Goal: Task Accomplishment & Management: Manage account settings

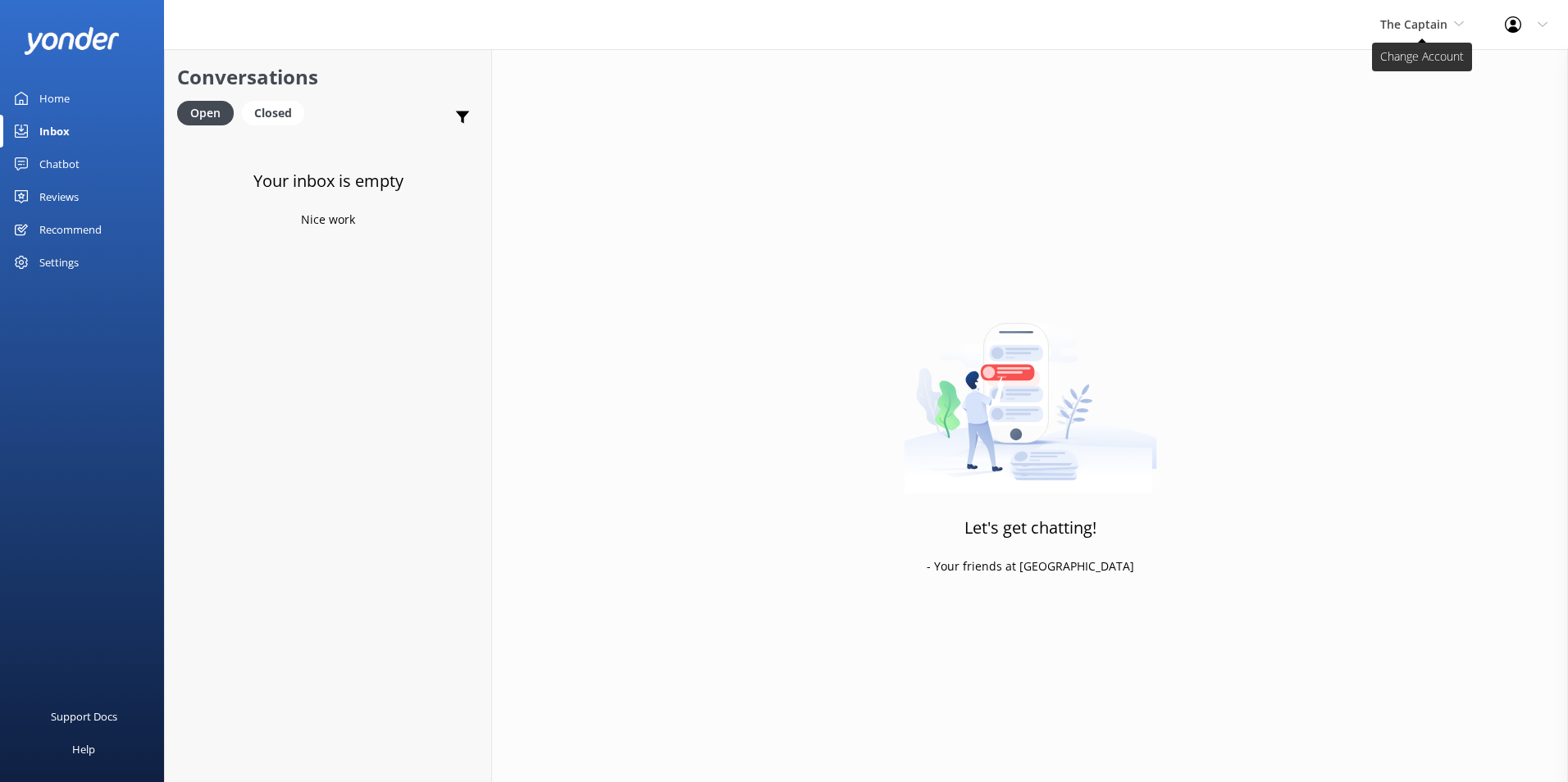
click at [1423, 23] on span "The Captain" at bounding box center [1413, 24] width 67 height 16
click at [1399, 64] on link "De [GEOGRAPHIC_DATA]" at bounding box center [1441, 68] width 164 height 39
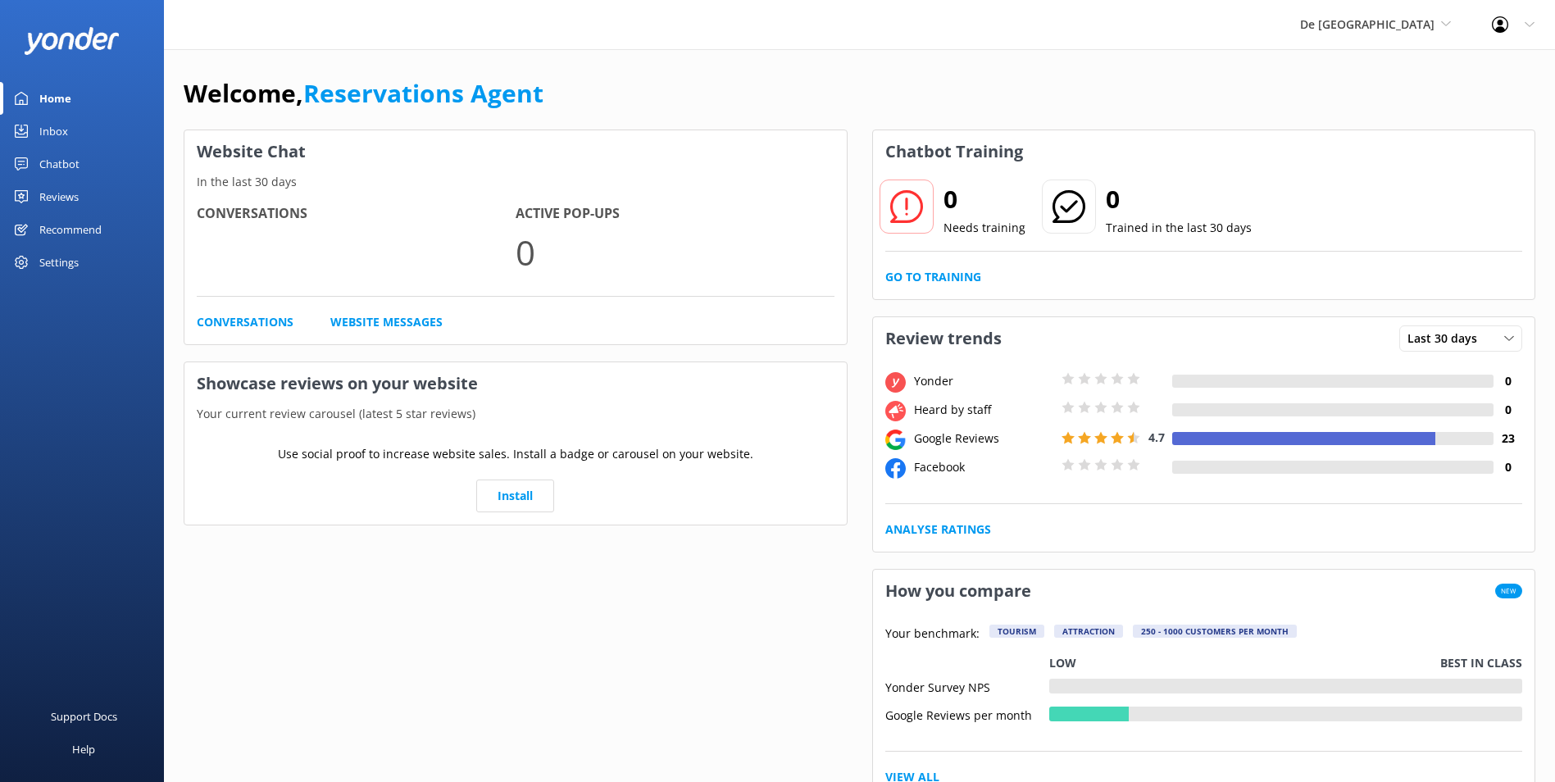
click at [47, 125] on div "Inbox" at bounding box center [53, 131] width 29 height 33
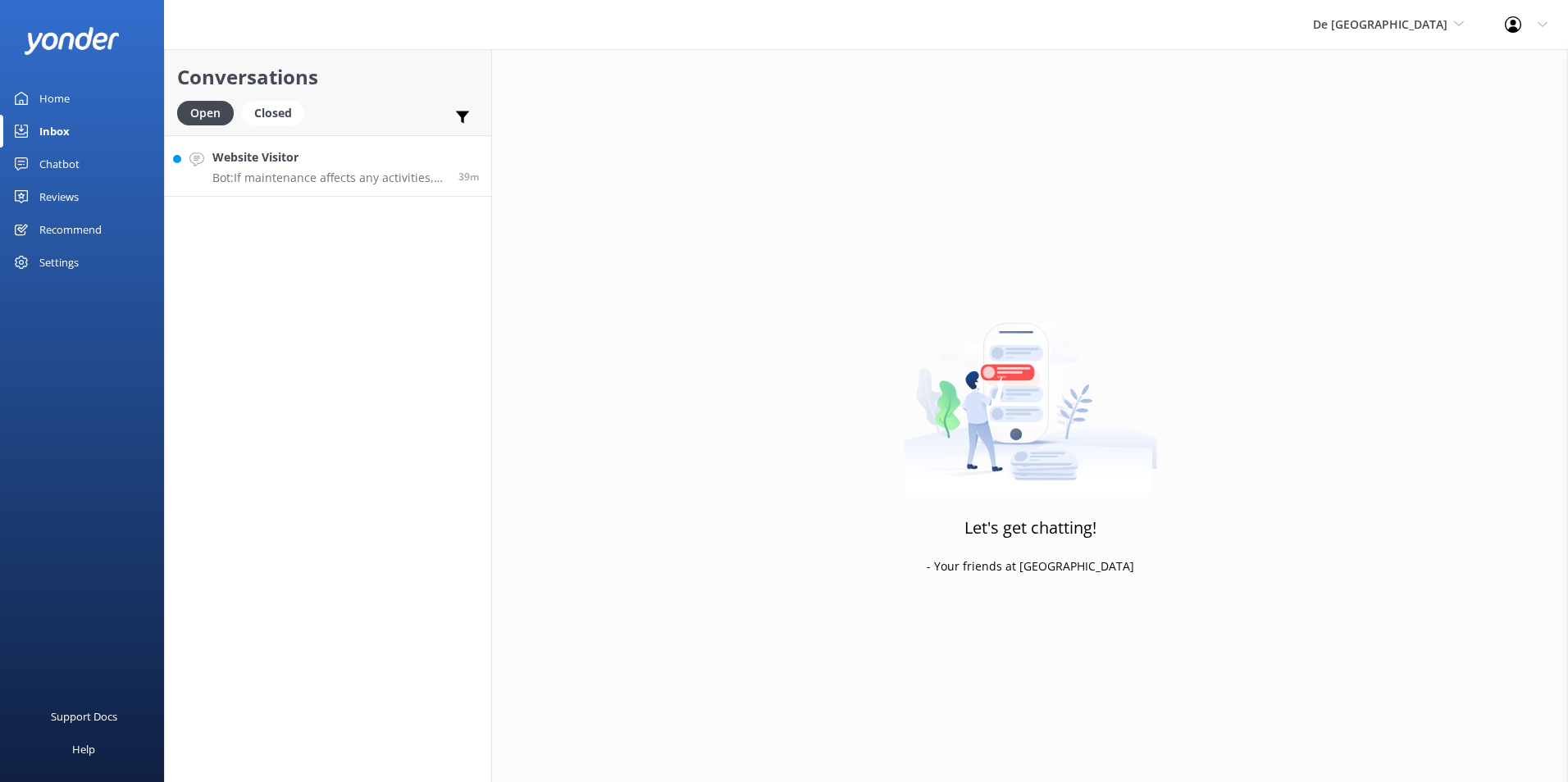
click at [351, 178] on p "Bot: If maintenance affects any activities, we’ll inform you about what’s avail…" at bounding box center [329, 178] width 234 height 15
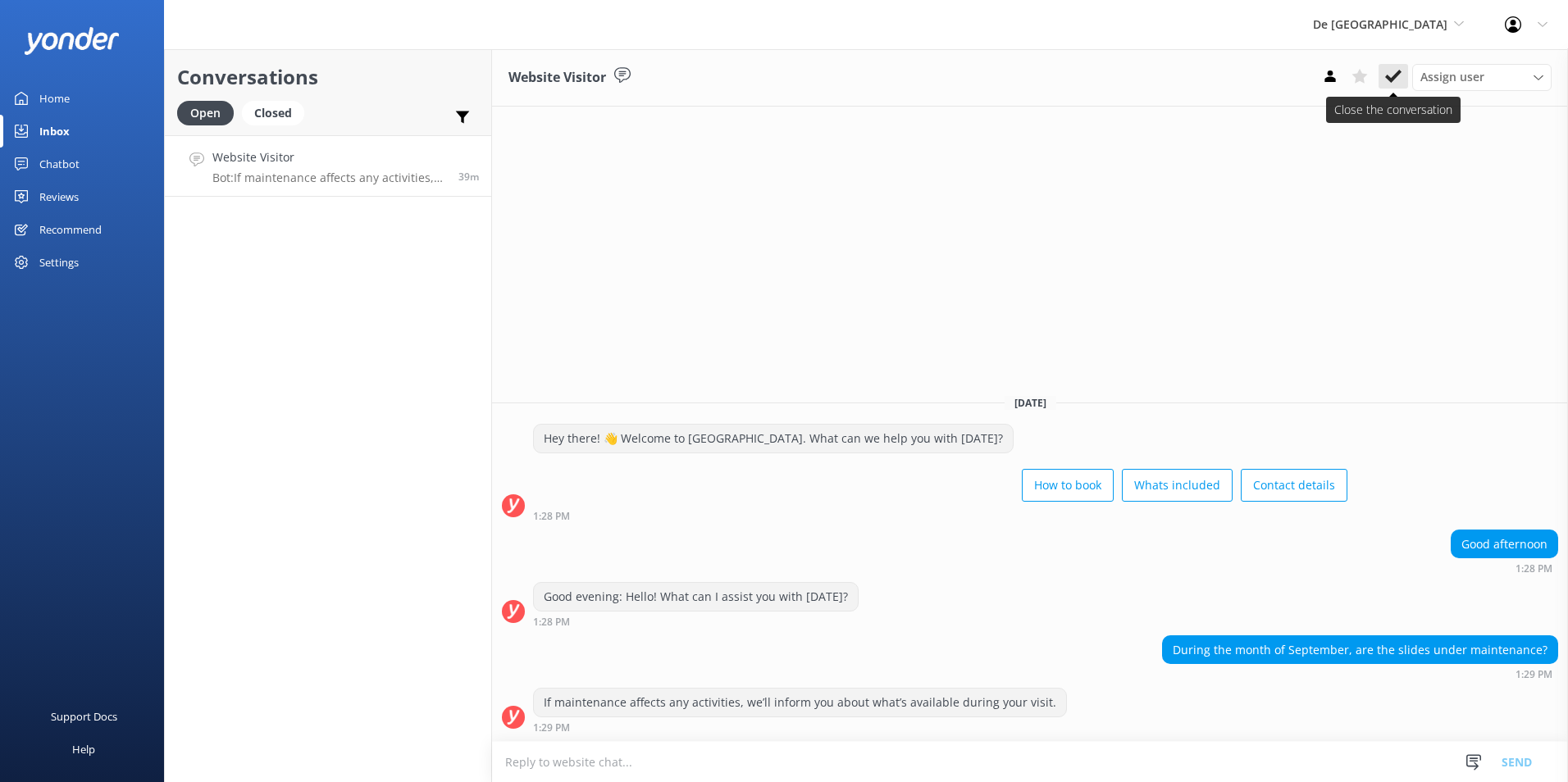
click at [1399, 75] on use at bounding box center [1393, 76] width 16 height 13
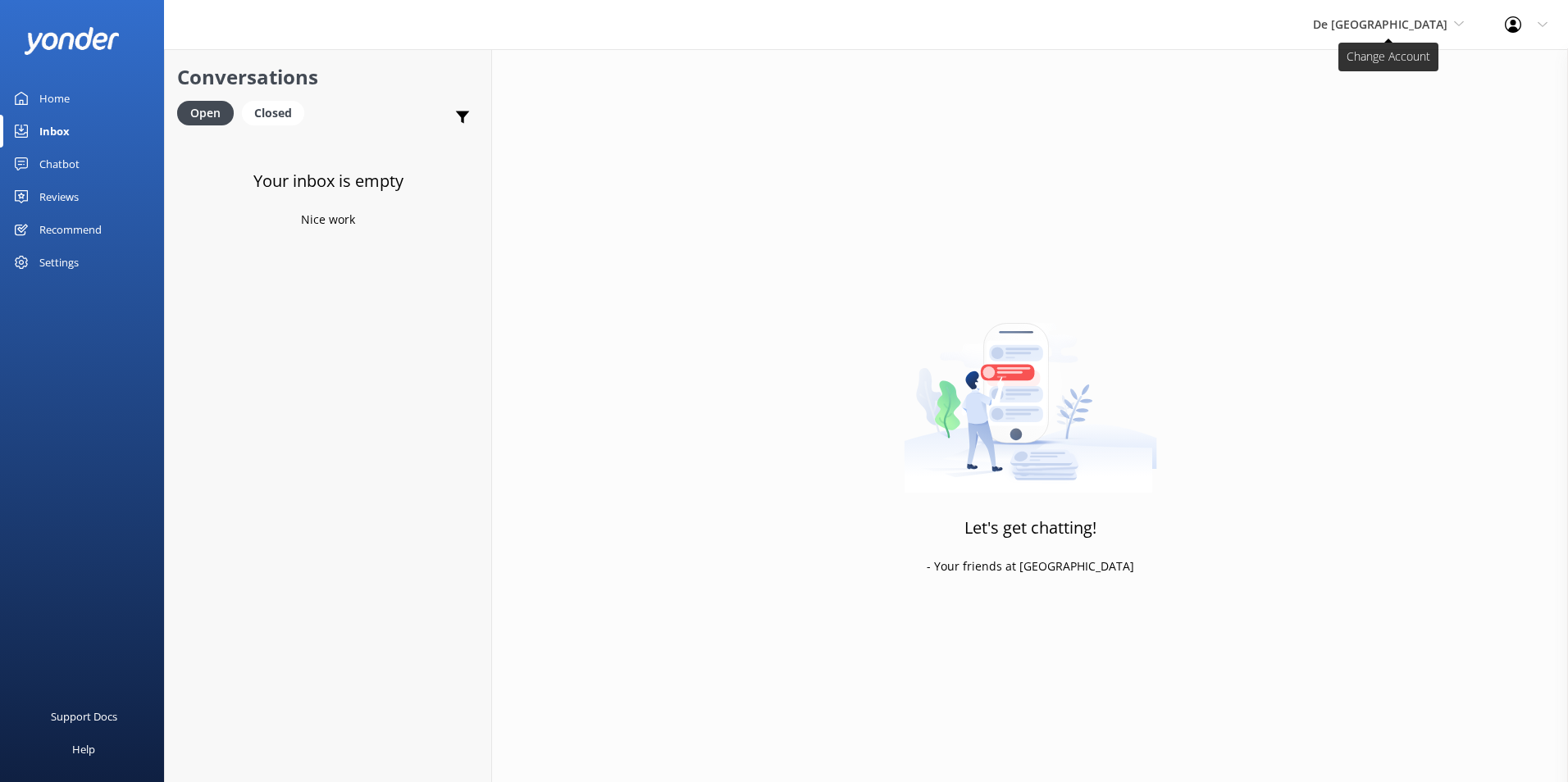
click at [1434, 25] on span "De [GEOGRAPHIC_DATA]" at bounding box center [1380, 24] width 134 height 16
click at [1400, 138] on link "The Captain" at bounding box center [1374, 147] width 164 height 39
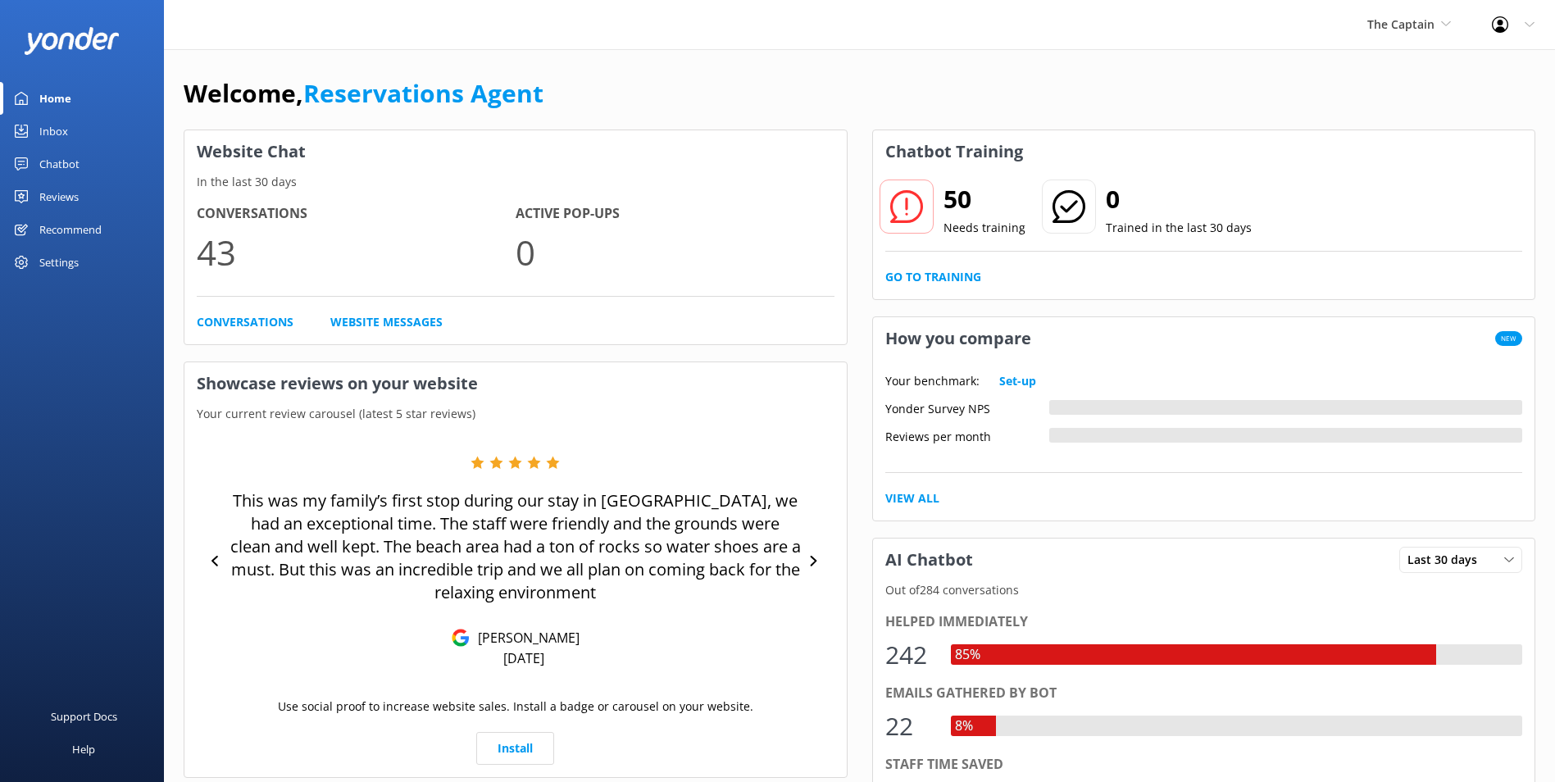
click at [53, 128] on div "Inbox" at bounding box center [53, 131] width 29 height 33
